Goal: Task Accomplishment & Management: Manage account settings

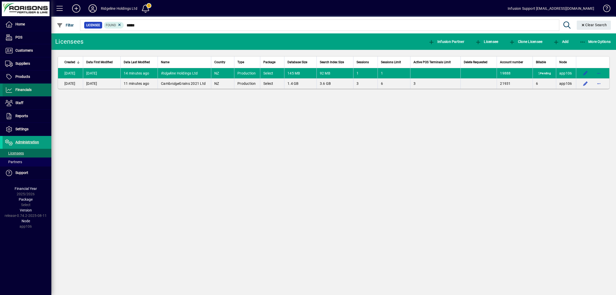
click at [24, 91] on span "Financials" at bounding box center [23, 90] width 16 height 4
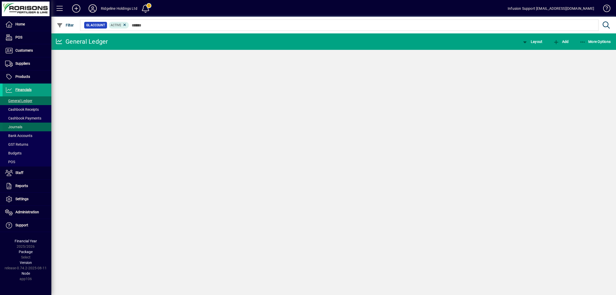
click at [19, 125] on span "Journals" at bounding box center [13, 127] width 17 height 4
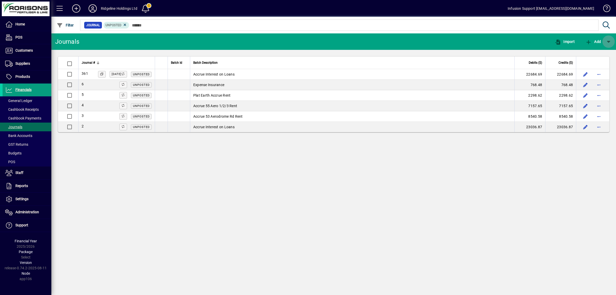
click at [611, 39] on span "button" at bounding box center [608, 41] width 12 height 12
click at [573, 76] on span "Accrual journal" at bounding box center [574, 75] width 35 height 4
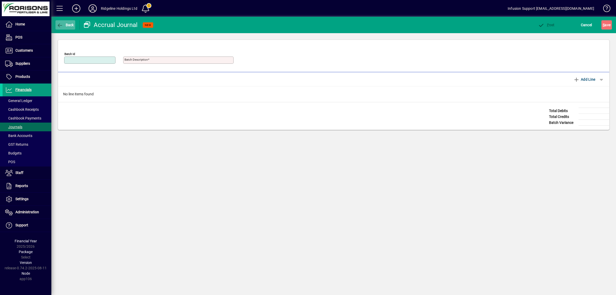
click at [60, 24] on icon "button" at bounding box center [60, 25] width 6 height 5
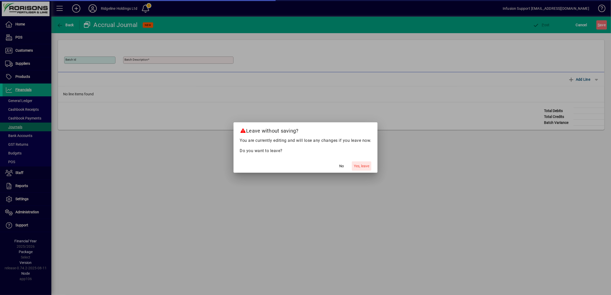
click at [362, 166] on span "Yes, leave" at bounding box center [361, 165] width 15 height 5
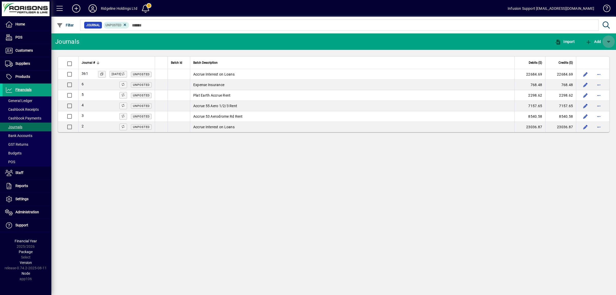
click at [609, 41] on span "button" at bounding box center [608, 41] width 12 height 12
click at [576, 85] on span "Recurring Accrual journal" at bounding box center [583, 86] width 52 height 4
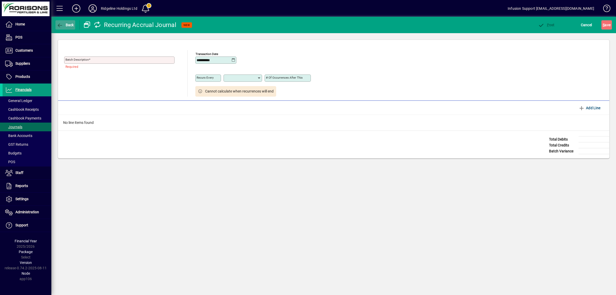
click at [61, 26] on icon "button" at bounding box center [60, 25] width 6 height 5
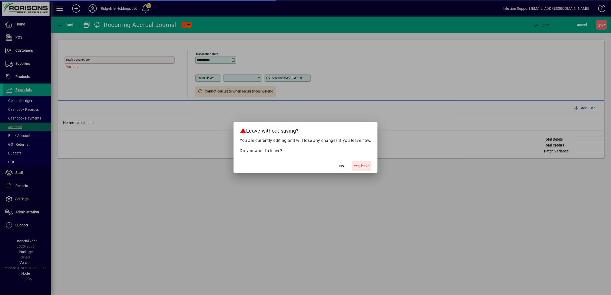
click at [357, 166] on span "Yes, leave" at bounding box center [361, 165] width 15 height 5
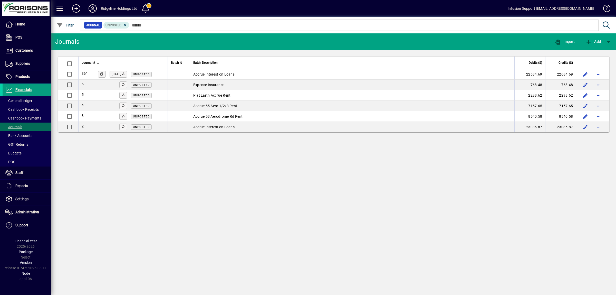
drag, startPoint x: 148, startPoint y: 115, endPoint x: 214, endPoint y: 98, distance: 68.0
click at [214, 98] on td "Plat Earth Accrue Rent" at bounding box center [352, 95] width 324 height 11
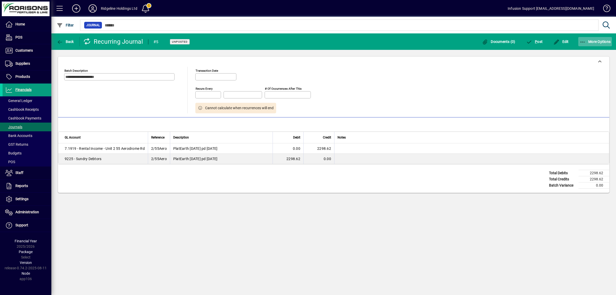
click at [581, 40] on icon "button" at bounding box center [582, 42] width 6 height 5
click at [58, 40] on div at bounding box center [308, 147] width 616 height 295
click at [59, 40] on icon "button" at bounding box center [60, 42] width 6 height 5
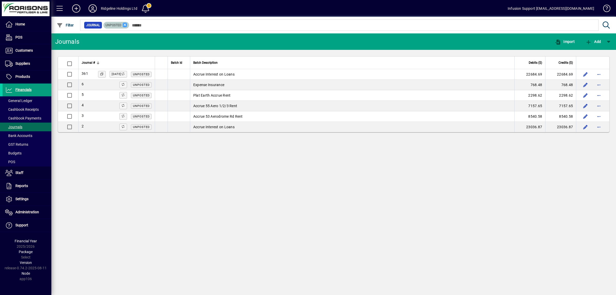
click at [126, 23] on icon at bounding box center [125, 25] width 5 height 5
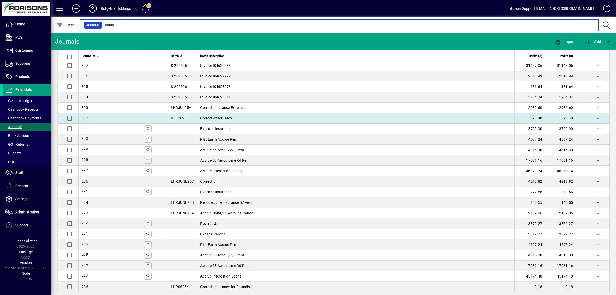
scroll to position [577, 0]
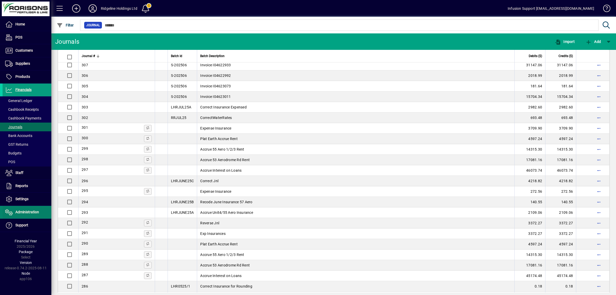
click at [13, 212] on span "Administration" at bounding box center [21, 212] width 36 height 6
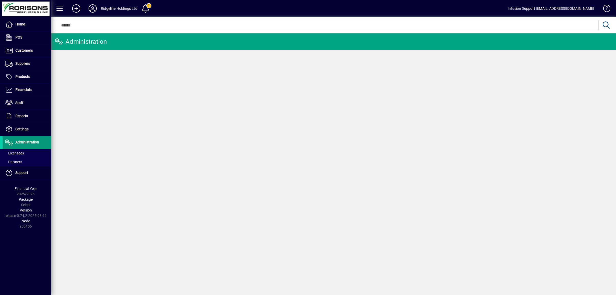
drag, startPoint x: 17, startPoint y: 152, endPoint x: 16, endPoint y: 148, distance: 4.6
click at [16, 152] on span "Licensees" at bounding box center [14, 153] width 19 height 4
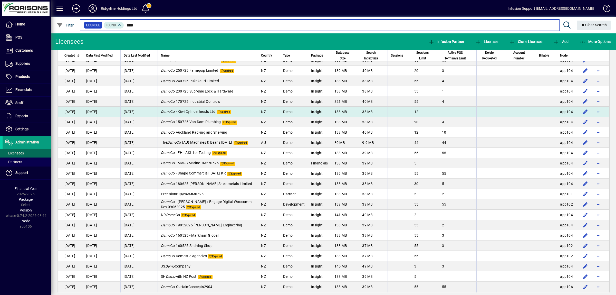
scroll to position [96, 0]
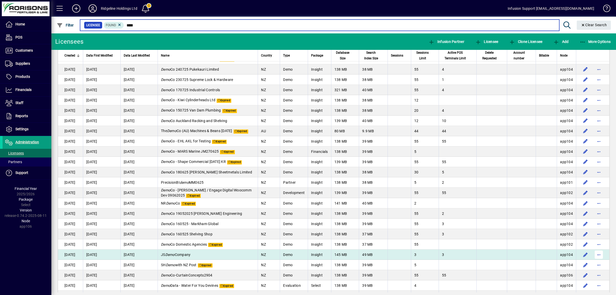
type input "****"
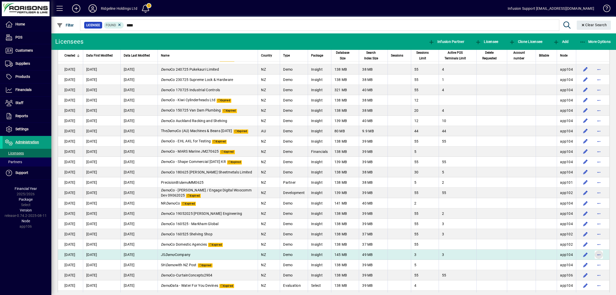
click at [593, 255] on span "button" at bounding box center [599, 254] width 12 height 12
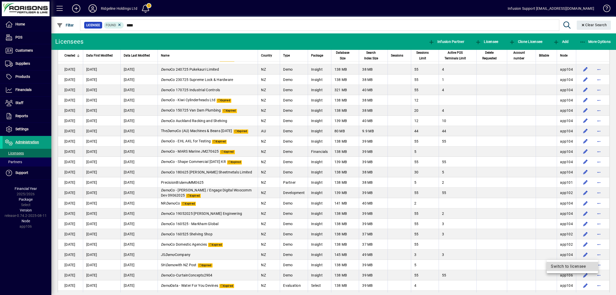
click at [572, 265] on span "Switch to licensee" at bounding box center [572, 266] width 43 height 6
